Goal: Task Accomplishment & Management: Use online tool/utility

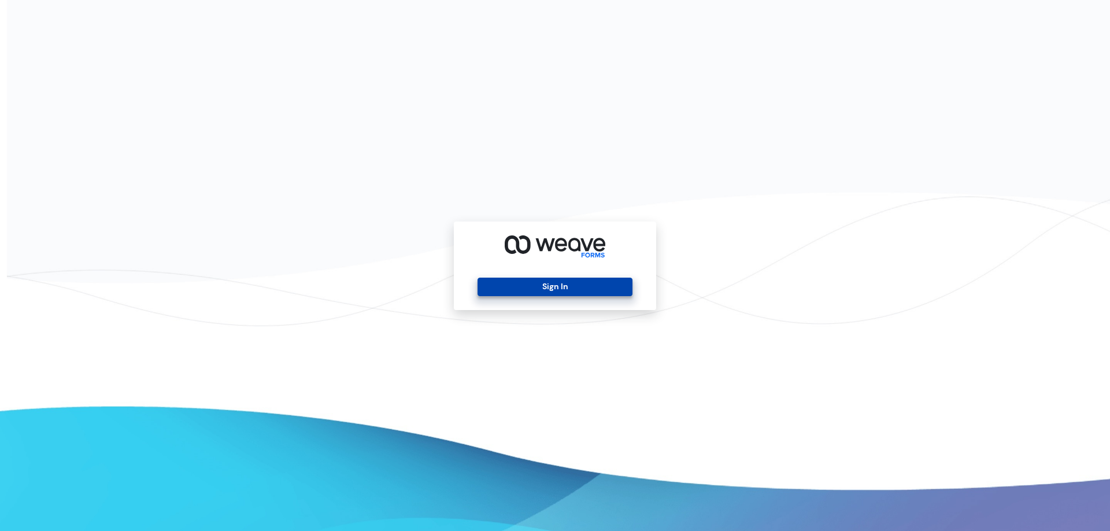
click at [554, 291] on button "Sign In" at bounding box center [554, 286] width 154 height 18
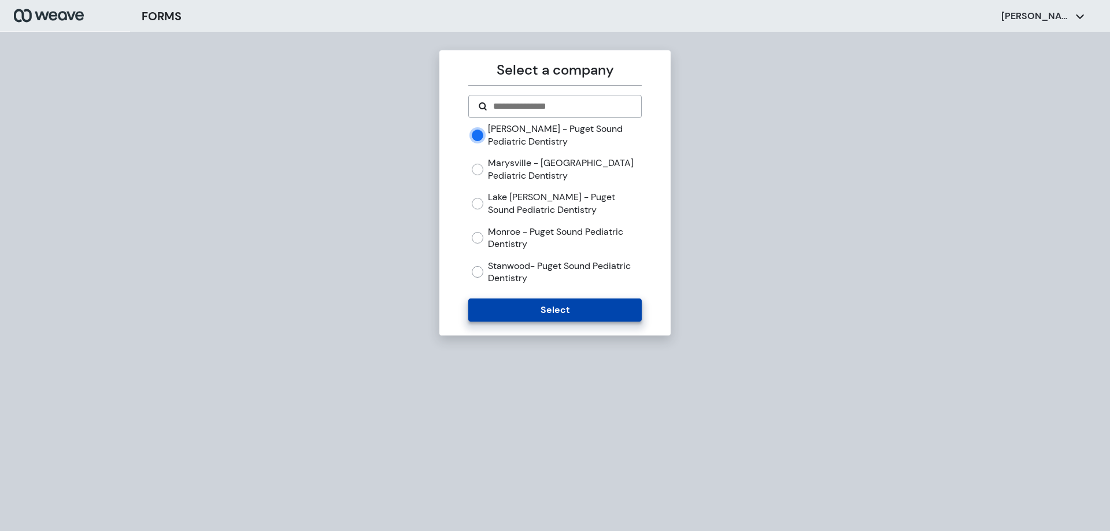
click at [547, 309] on button "Select" at bounding box center [554, 309] width 173 height 23
